Goal: Task Accomplishment & Management: Complete application form

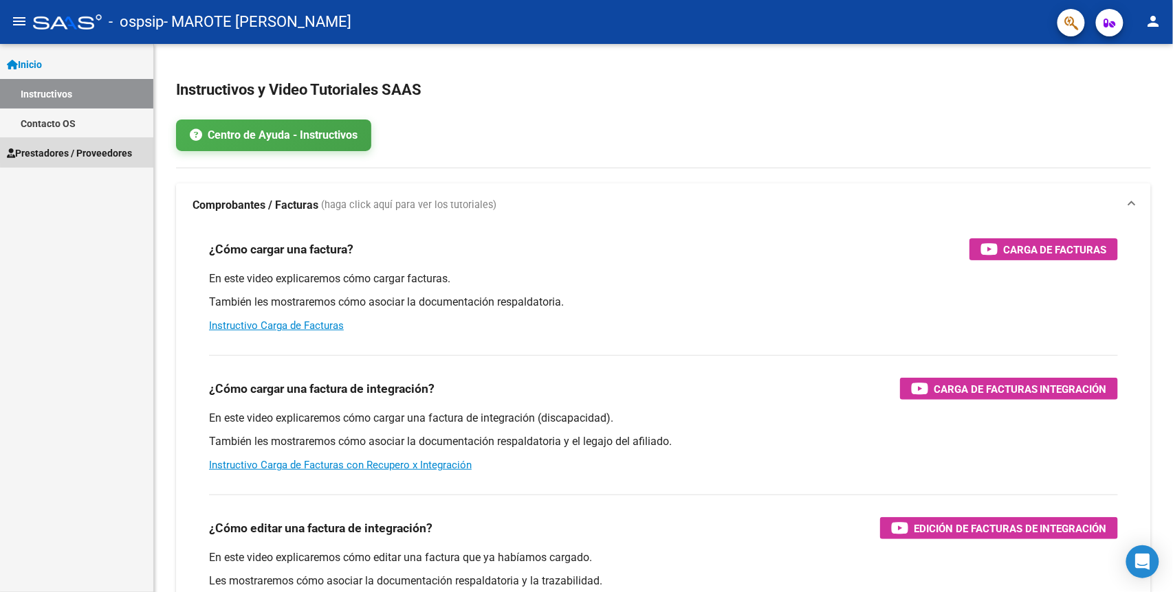
click at [111, 146] on span "Prestadores / Proveedores" at bounding box center [69, 153] width 125 height 15
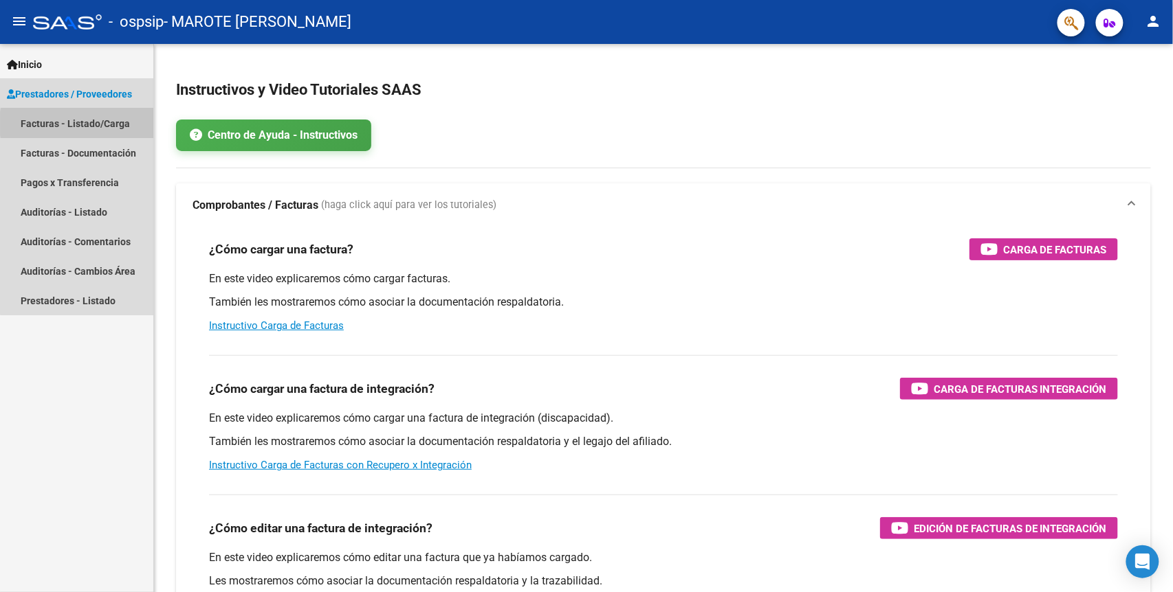
click at [113, 124] on link "Facturas - Listado/Carga" at bounding box center [76, 124] width 153 height 30
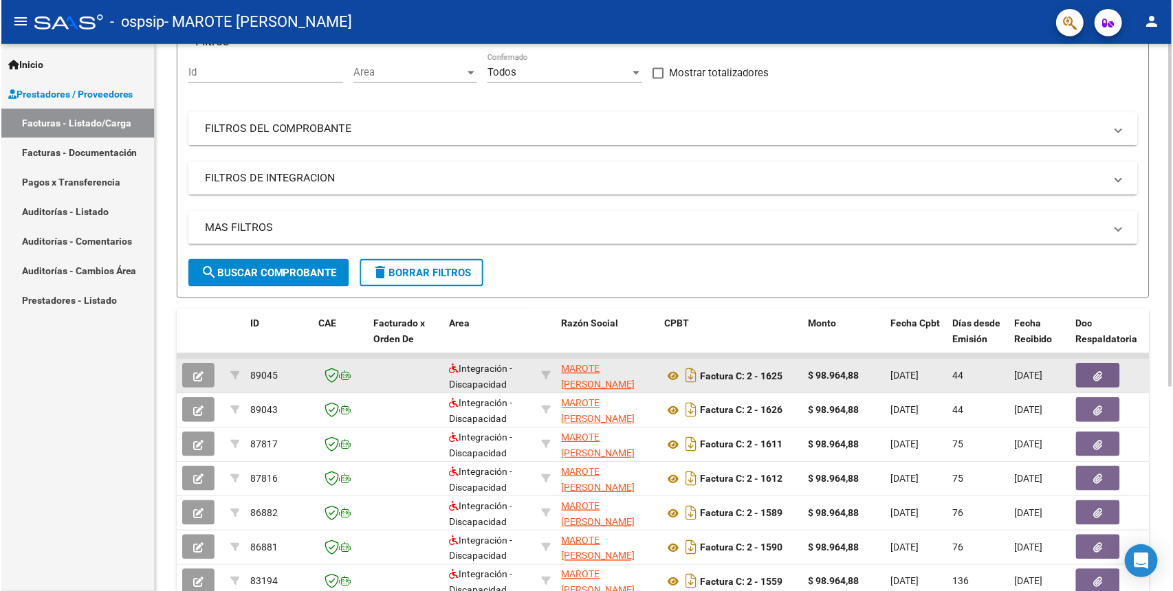
scroll to position [183, 0]
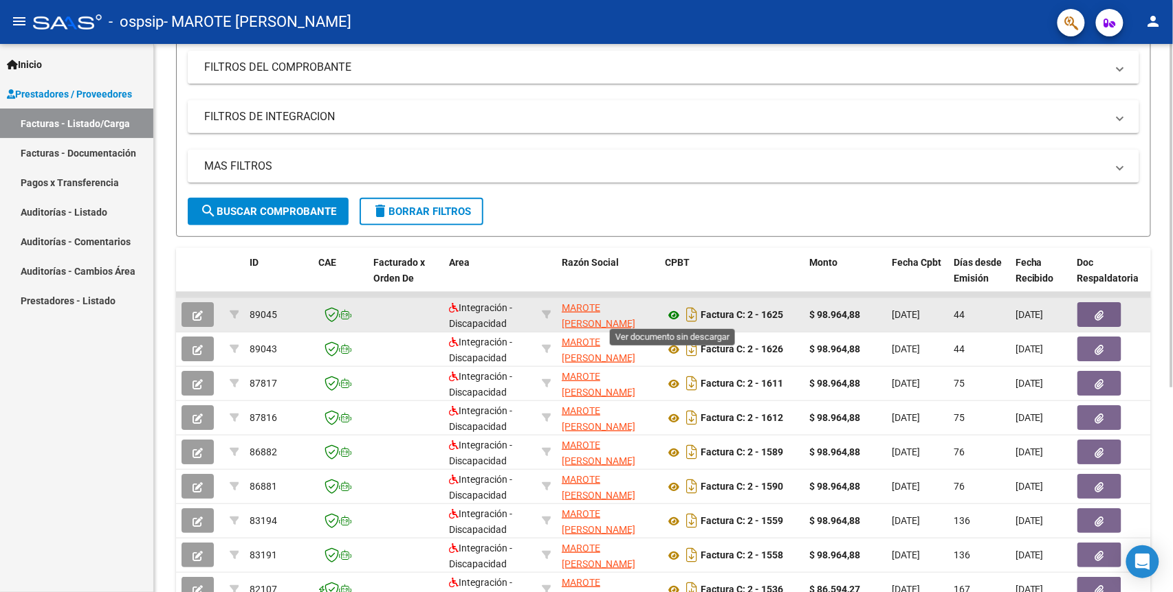
click at [668, 312] on icon at bounding box center [674, 315] width 18 height 16
click at [1100, 312] on icon "button" at bounding box center [1099, 316] width 9 height 10
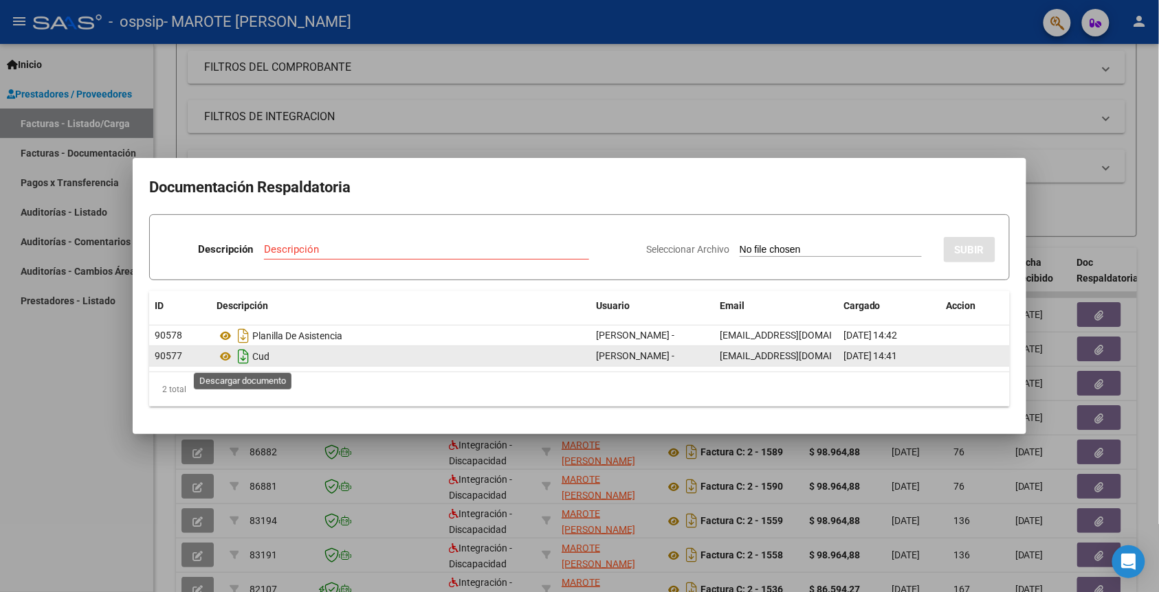
click at [242, 355] on icon "Descargar documento" at bounding box center [243, 357] width 18 height 22
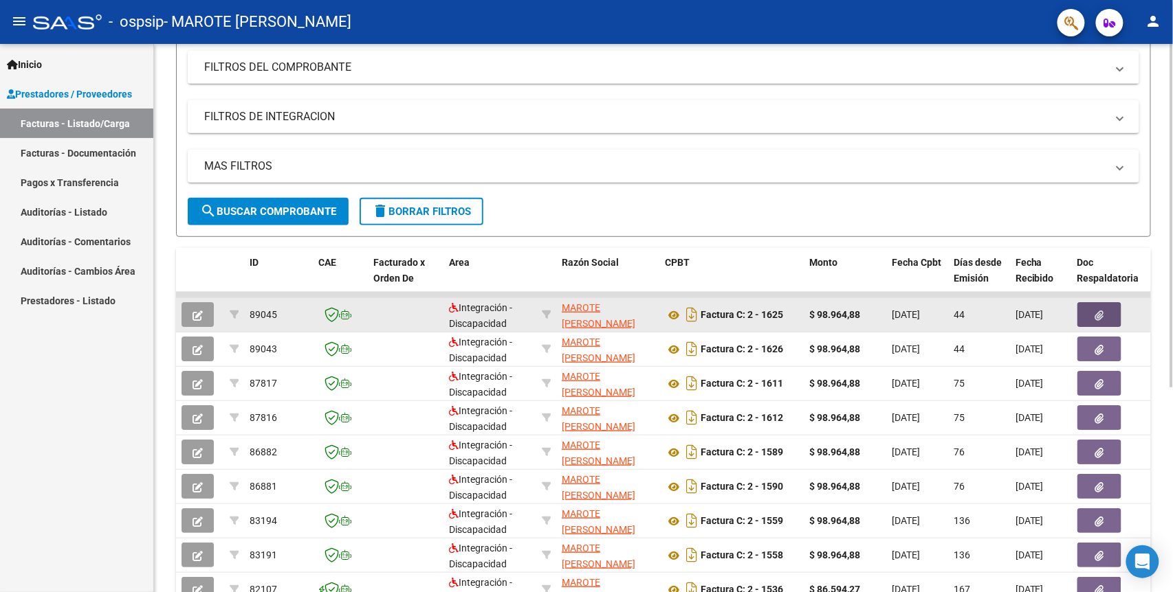
click at [1106, 318] on button "button" at bounding box center [1099, 314] width 44 height 25
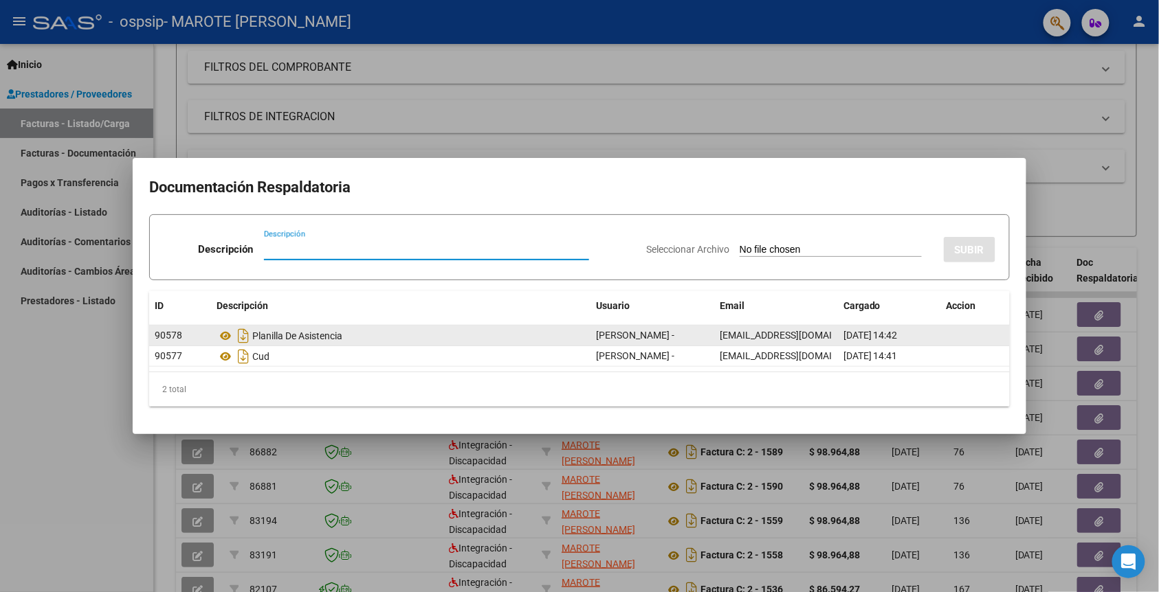
click at [301, 339] on div "Planilla De Asistencia" at bounding box center [400, 336] width 368 height 22
click at [223, 333] on icon at bounding box center [225, 336] width 18 height 16
click at [227, 334] on icon at bounding box center [225, 336] width 18 height 16
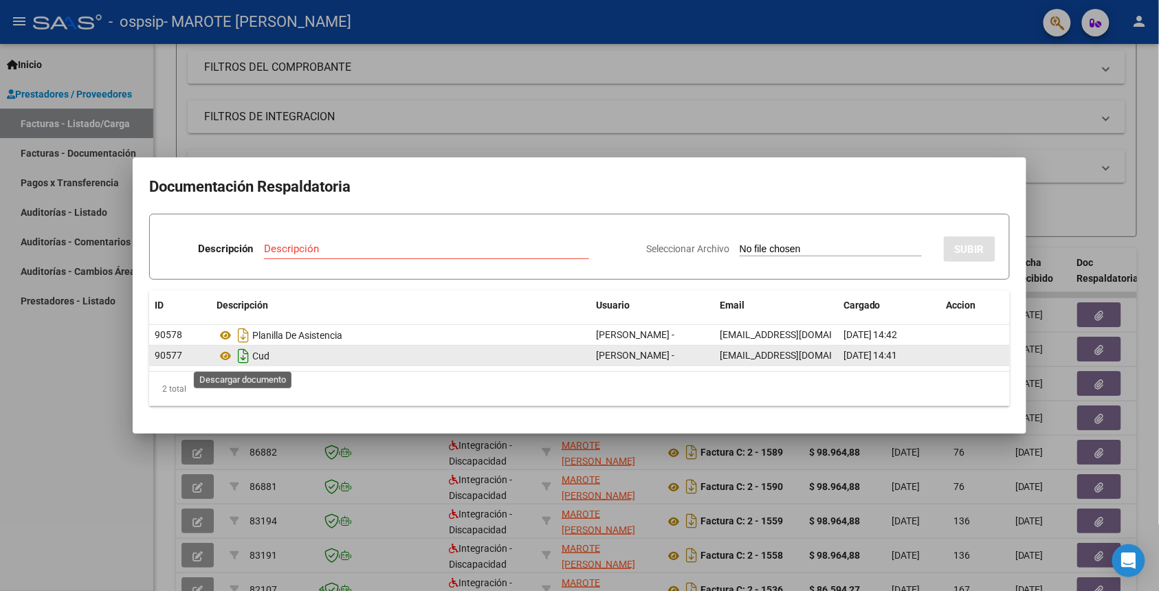
click at [246, 353] on icon "Descargar documento" at bounding box center [243, 356] width 18 height 22
click at [961, 148] on div at bounding box center [579, 295] width 1159 height 591
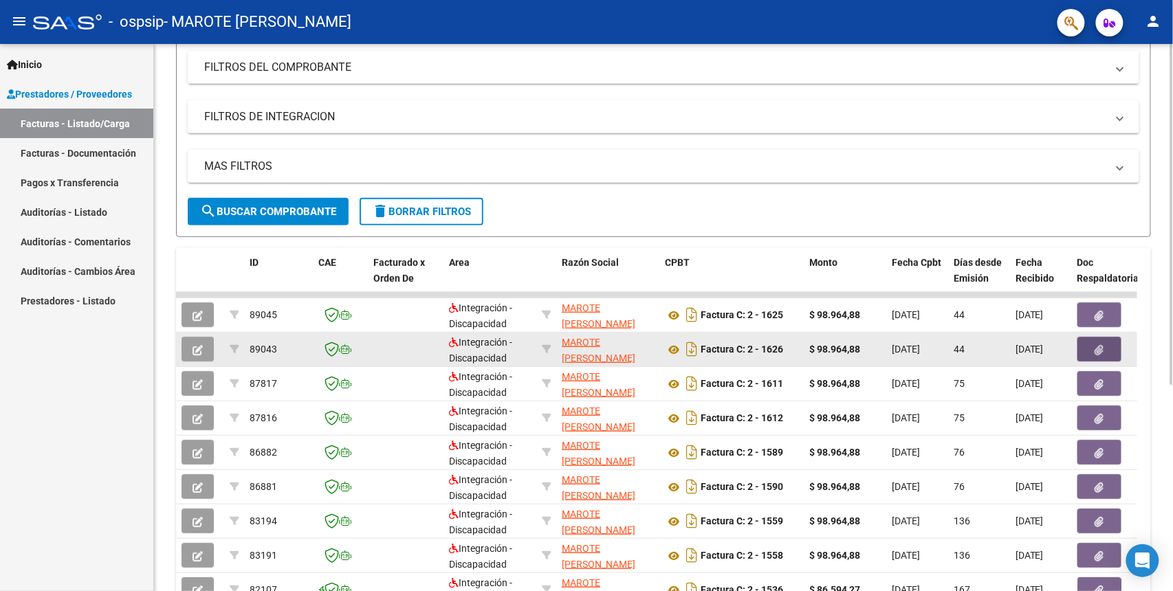
click at [1093, 342] on button "button" at bounding box center [1099, 349] width 44 height 25
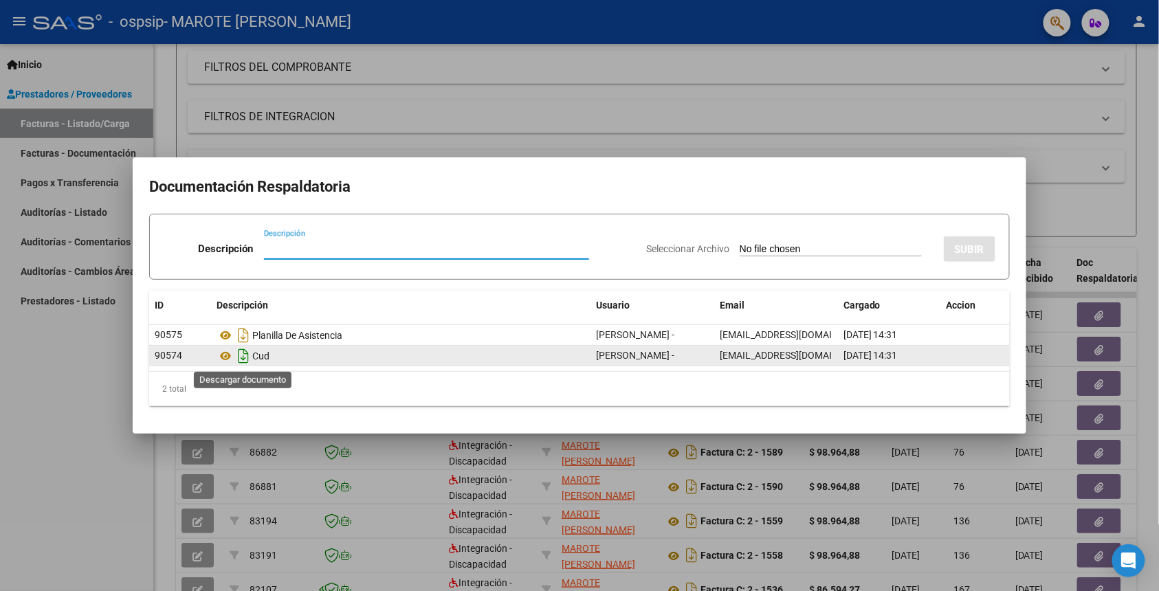
click at [236, 356] on icon "Descargar documento" at bounding box center [243, 356] width 18 height 22
click at [977, 117] on div at bounding box center [579, 295] width 1159 height 591
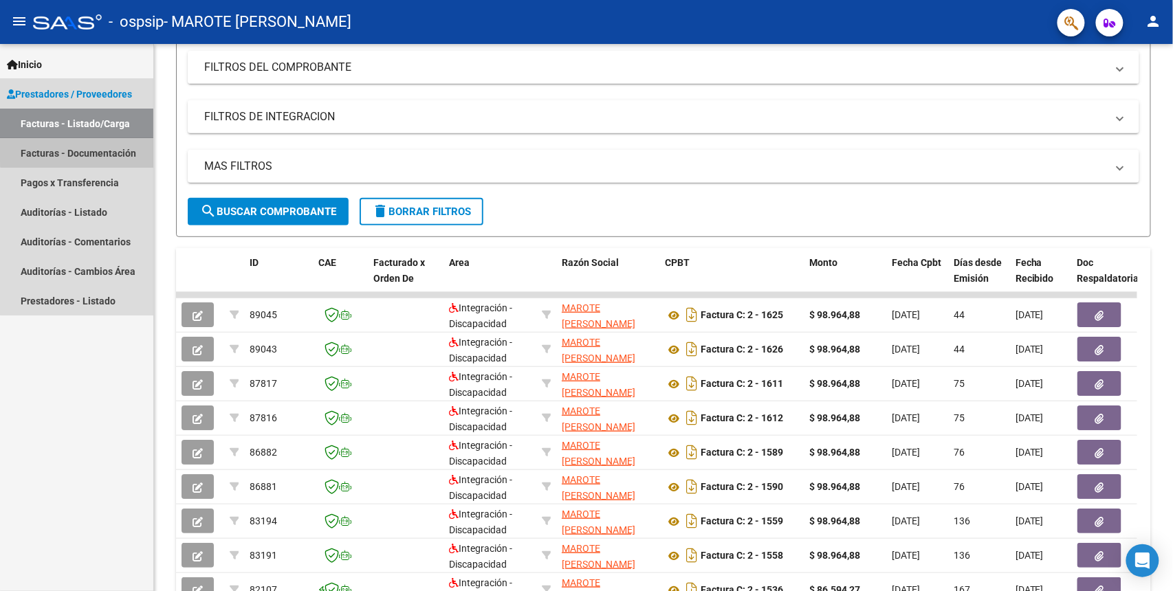
click at [100, 147] on link "Facturas - Documentación" at bounding box center [76, 153] width 153 height 30
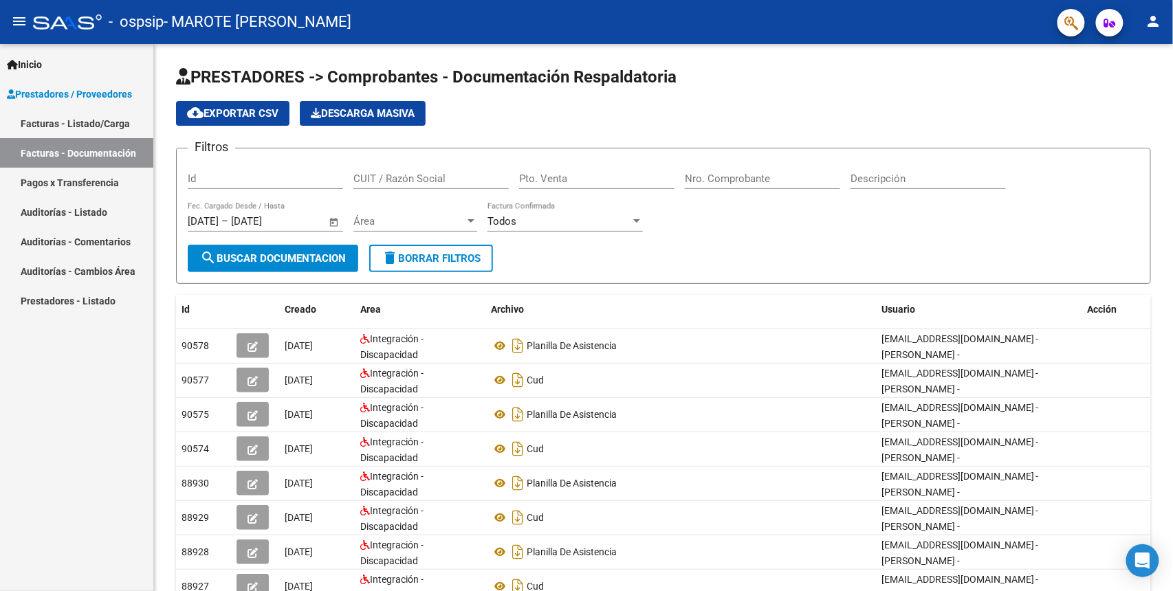
click at [93, 115] on link "Facturas - Listado/Carga" at bounding box center [76, 124] width 153 height 30
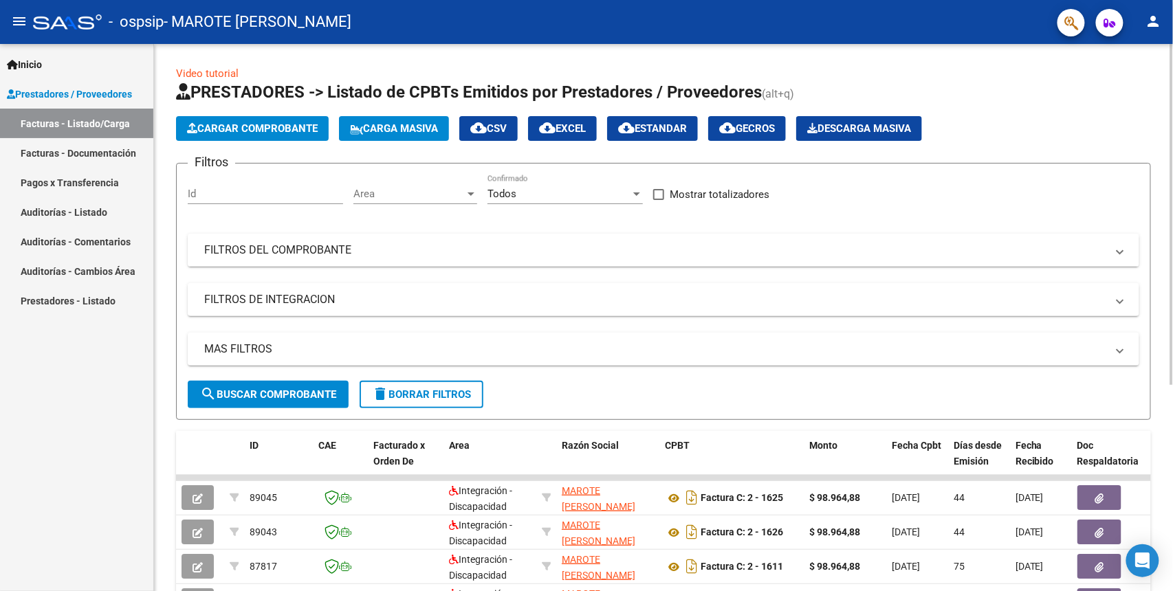
click at [289, 122] on span "Cargar Comprobante" at bounding box center [252, 128] width 131 height 12
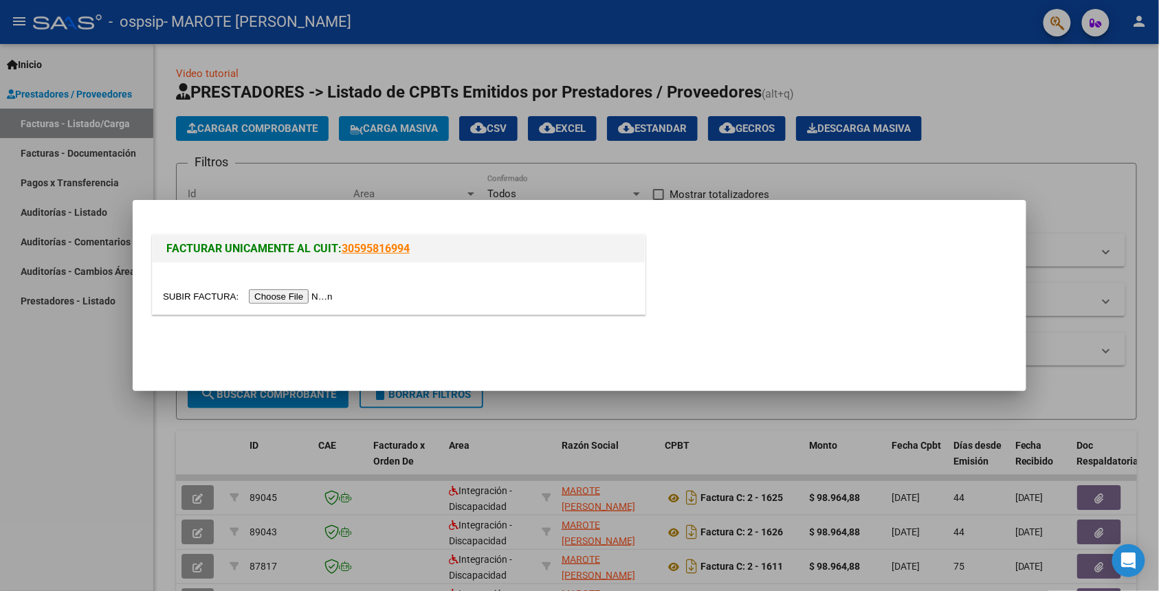
click at [287, 294] on input "file" at bounding box center [250, 296] width 174 height 14
